Goal: Find specific page/section: Find specific page/section

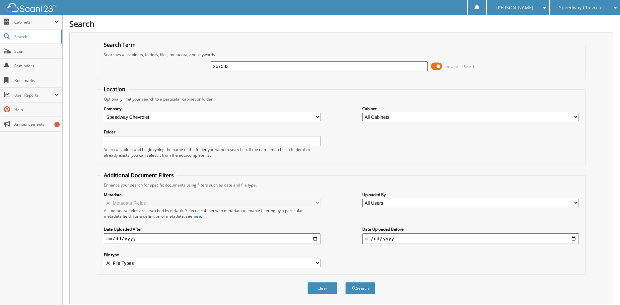
type input "267533"
click at [346, 282] on button "Search" at bounding box center [361, 288] width 30 height 12
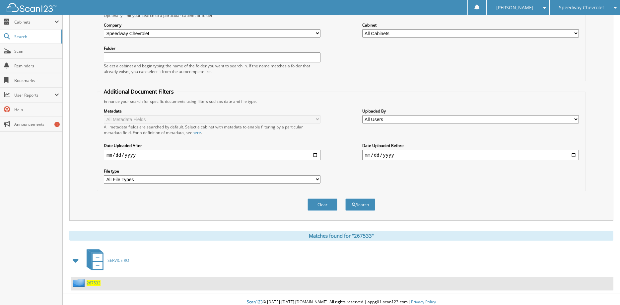
scroll to position [100, 0]
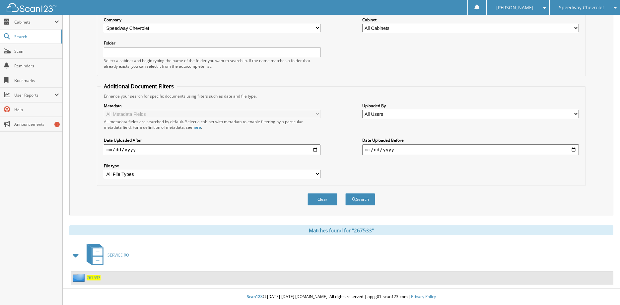
click at [94, 281] on div "267533" at bounding box center [85, 278] width 29 height 8
click at [94, 280] on span "267533" at bounding box center [94, 278] width 14 height 6
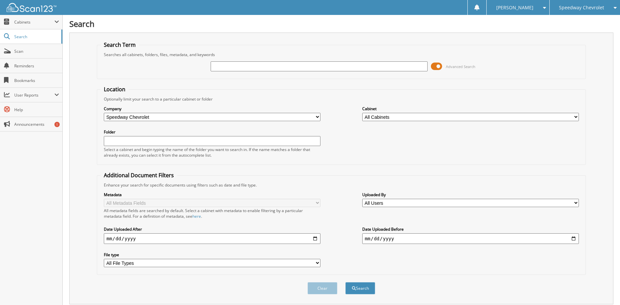
click at [299, 65] on input "text" at bounding box center [319, 66] width 217 height 10
type input "266021"
click at [346, 282] on button "Search" at bounding box center [361, 288] width 30 height 12
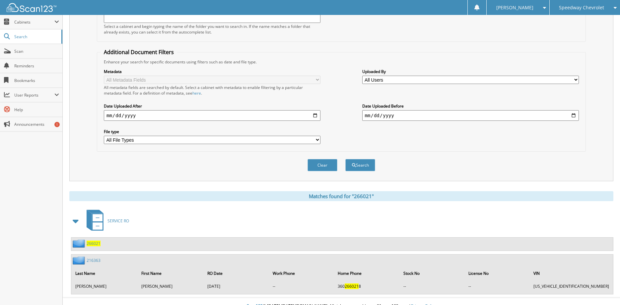
scroll to position [144, 0]
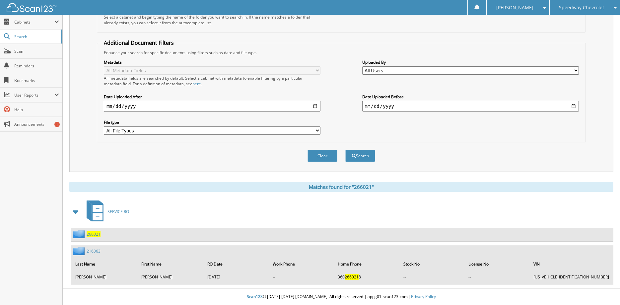
click at [84, 235] on img at bounding box center [80, 234] width 14 height 8
click at [89, 236] on span "266021" at bounding box center [94, 234] width 14 height 6
